Goal: Information Seeking & Learning: Learn about a topic

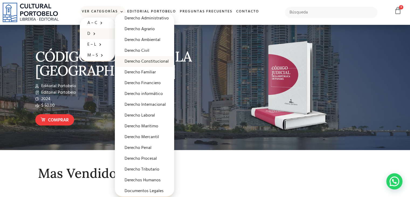
click at [160, 62] on link "Derecho Constitucional" at bounding box center [144, 61] width 59 height 11
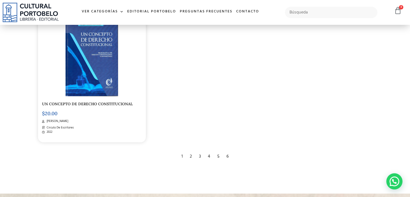
scroll to position [940, 0]
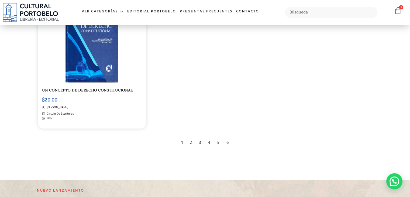
click at [190, 137] on div "2" at bounding box center [191, 142] width 8 height 12
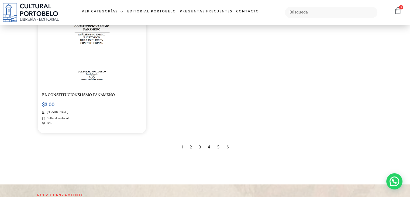
scroll to position [944, 0]
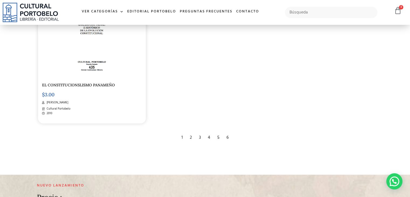
click at [198, 136] on div "3" at bounding box center [199, 137] width 7 height 12
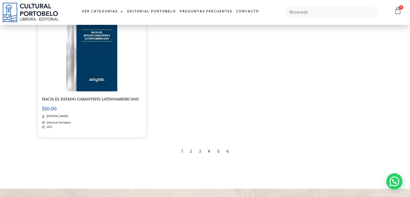
scroll to position [952, 0]
click at [217, 146] on div "5" at bounding box center [219, 151] width 8 height 12
